Goal: Transaction & Acquisition: Purchase product/service

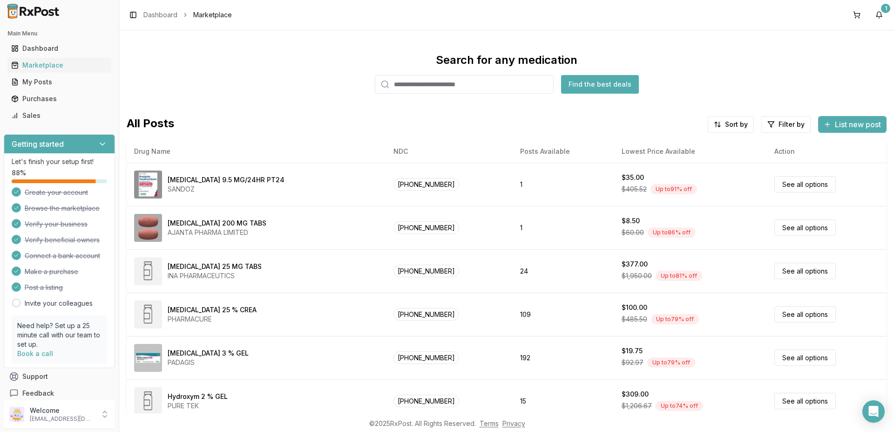
click at [425, 88] on input "search" at bounding box center [464, 84] width 179 height 19
click at [401, 86] on input "*******" at bounding box center [464, 84] width 179 height 19
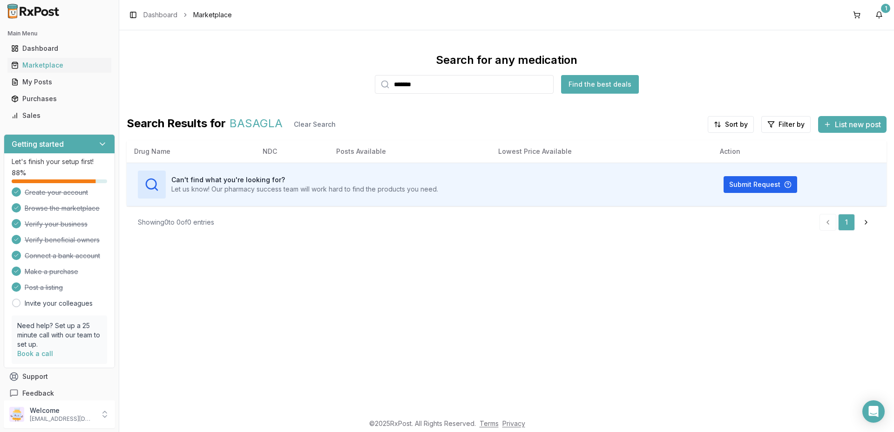
paste input "search"
type input "******"
click at [588, 88] on button "Find the best deals" at bounding box center [600, 84] width 78 height 19
click at [155, 17] on link "Dashboard" at bounding box center [160, 14] width 34 height 9
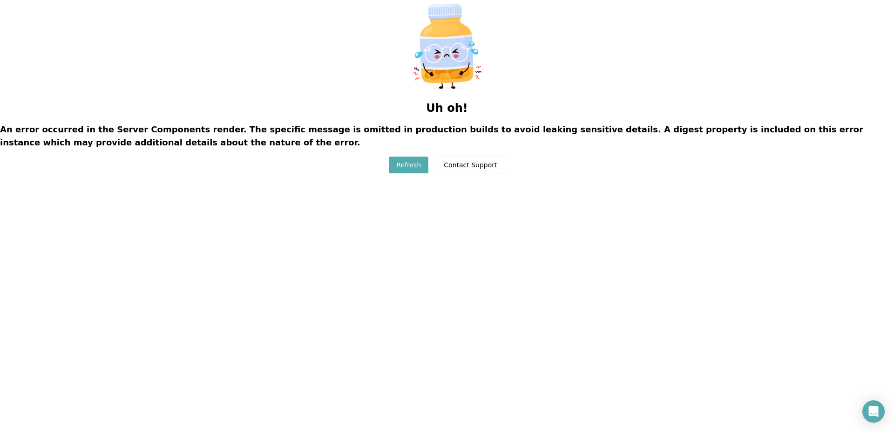
drag, startPoint x: 0, startPoint y: 0, endPoint x: 410, endPoint y: 164, distance: 442.0
click at [410, 164] on button "Refresh" at bounding box center [409, 164] width 40 height 17
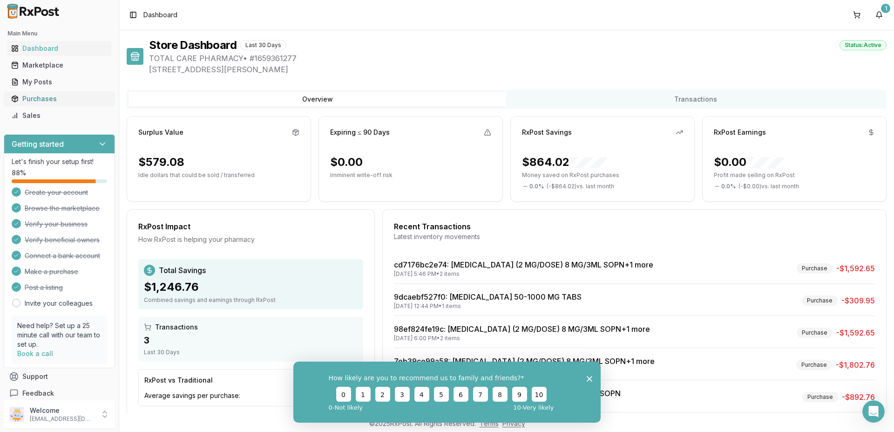
click at [32, 98] on div "Purchases" at bounding box center [59, 98] width 96 height 9
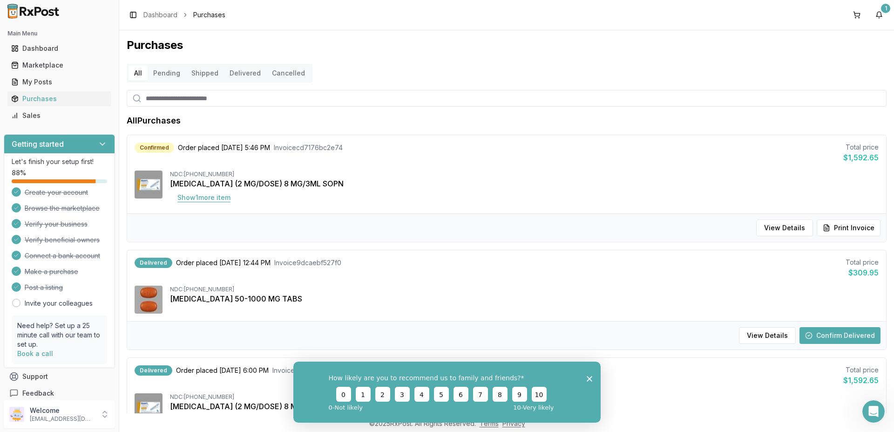
click at [190, 195] on button "Show 1 more item" at bounding box center [204, 197] width 68 height 17
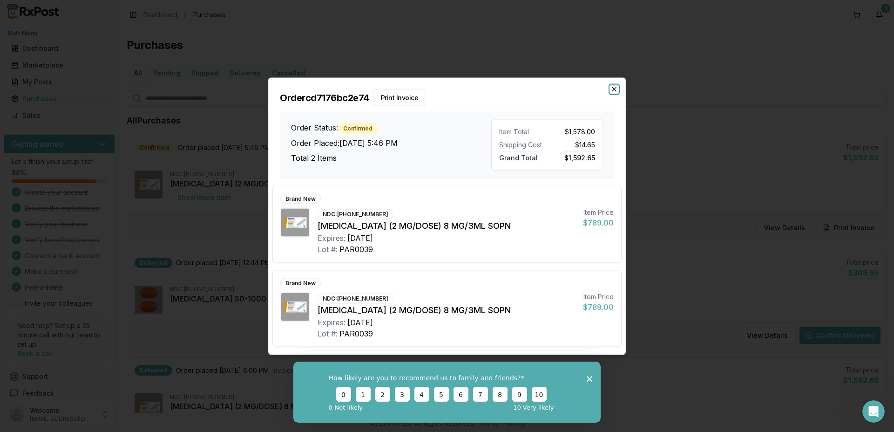
click at [617, 86] on icon "button" at bounding box center [614, 88] width 7 height 7
